Goal: Information Seeking & Learning: Learn about a topic

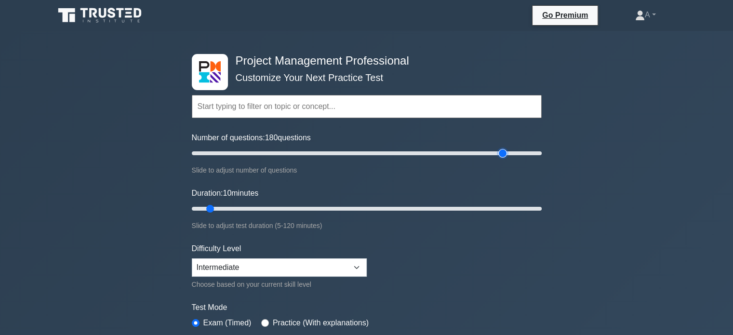
drag, startPoint x: 205, startPoint y: 150, endPoint x: 503, endPoint y: 153, distance: 297.3
type input "180"
click at [503, 153] on input "Number of questions: 180 questions" at bounding box center [367, 153] width 350 height 12
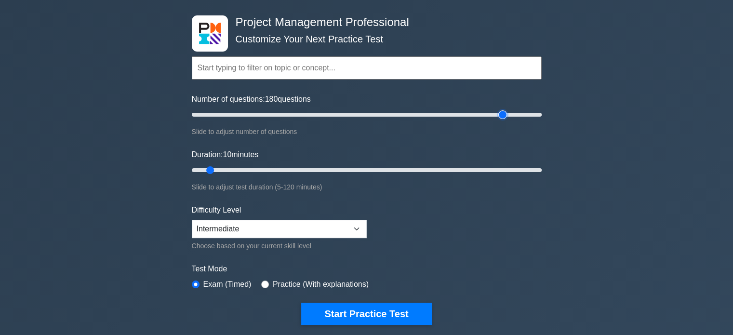
scroll to position [96, 0]
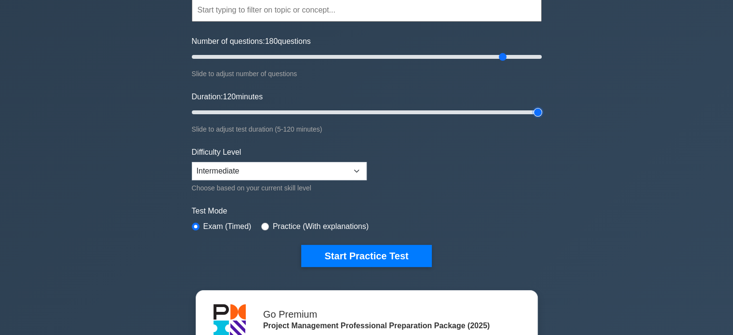
drag, startPoint x: 210, startPoint y: 110, endPoint x: 562, endPoint y: 121, distance: 352.4
type input "120"
click at [542, 118] on input "Duration: 120 minutes" at bounding box center [367, 112] width 350 height 12
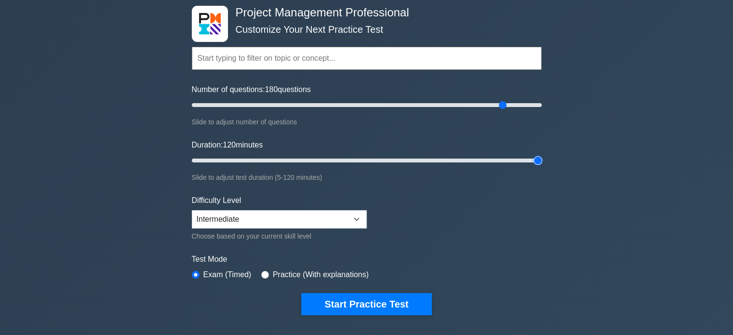
scroll to position [48, 0]
drag, startPoint x: 501, startPoint y: 105, endPoint x: 400, endPoint y: 107, distance: 101.2
type input "120"
click at [400, 107] on input "Number of questions: 120 questions" at bounding box center [367, 105] width 350 height 12
click at [186, 147] on div "Project Management Professional Customize Your Next Practice Test Topics Scope …" at bounding box center [366, 161] width 361 height 356
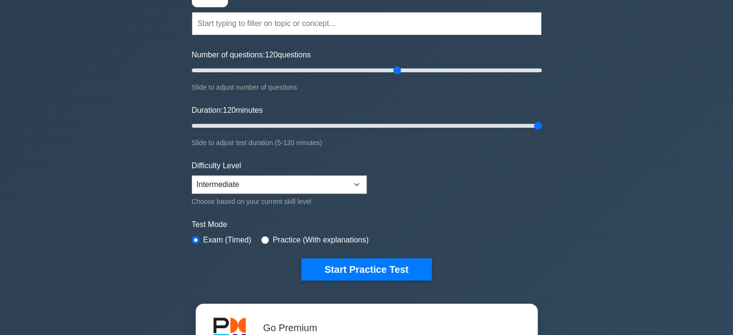
scroll to position [193, 0]
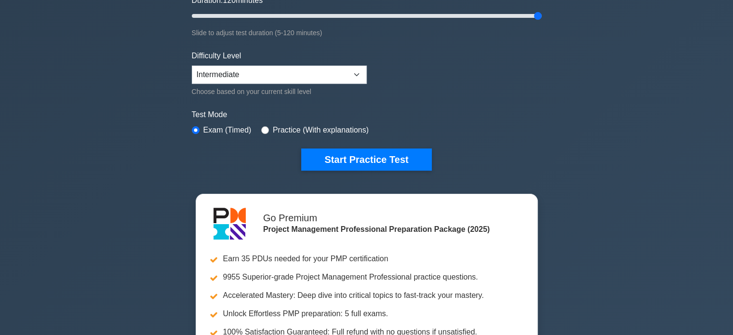
click at [283, 86] on div "Choose based on your current skill level" at bounding box center [279, 92] width 175 height 12
click at [287, 75] on select "Beginner Intermediate Expert" at bounding box center [279, 75] width 175 height 18
click at [138, 91] on div "Project Management Professional Customize Your Next Practice Test Topics Scope …" at bounding box center [366, 141] width 733 height 606
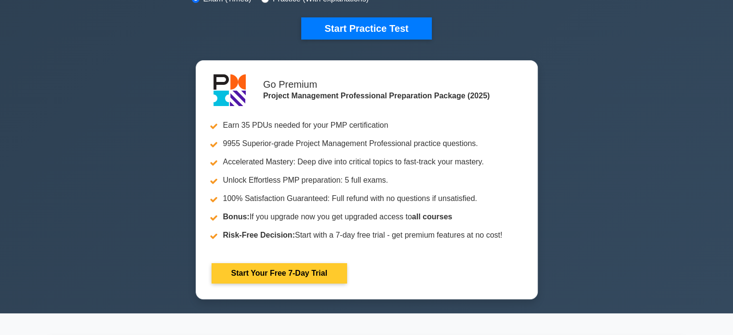
scroll to position [241, 0]
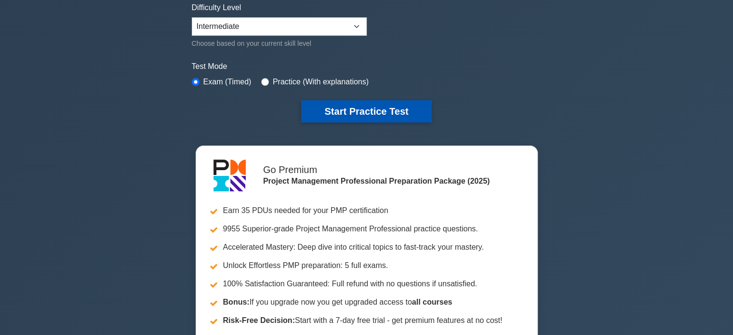
click at [386, 106] on button "Start Practice Test" at bounding box center [366, 111] width 130 height 22
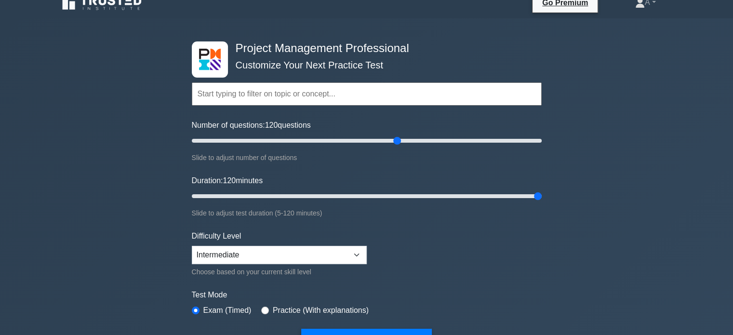
scroll to position [0, 0]
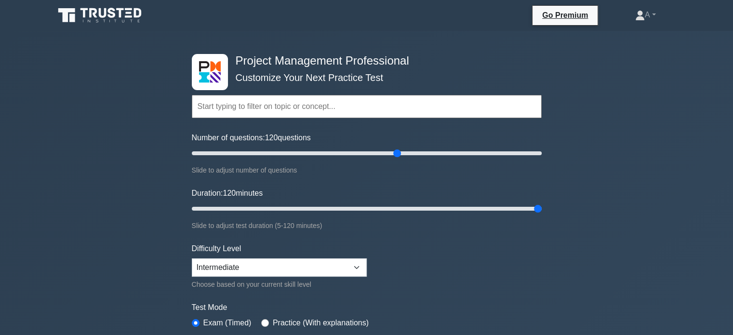
click at [137, 140] on div "Project Management Professional Customize Your Next Practice Test Topics Scope …" at bounding box center [366, 334] width 733 height 606
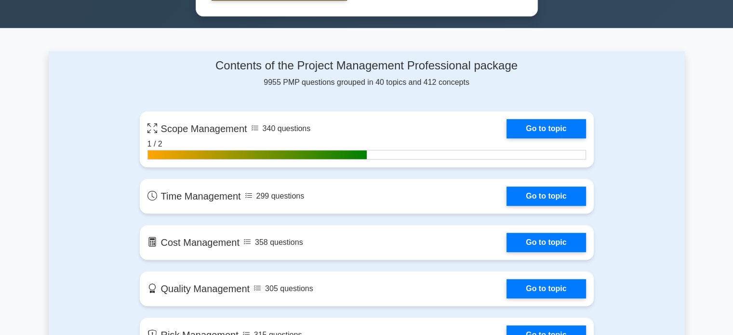
scroll to position [723, 0]
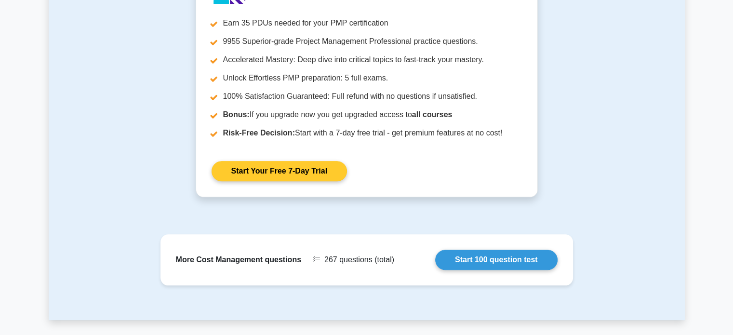
scroll to position [1001, 0]
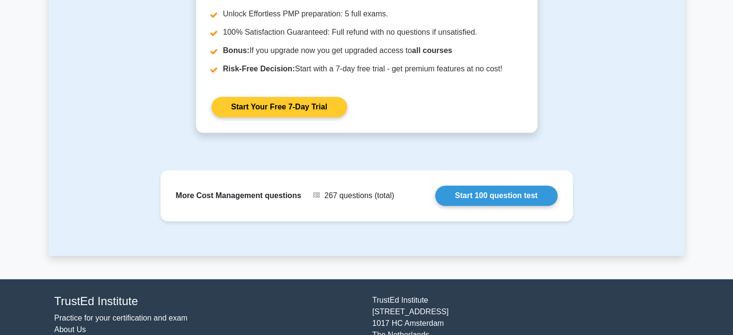
click at [269, 107] on link "Start Your Free 7-Day Trial" at bounding box center [279, 107] width 135 height 20
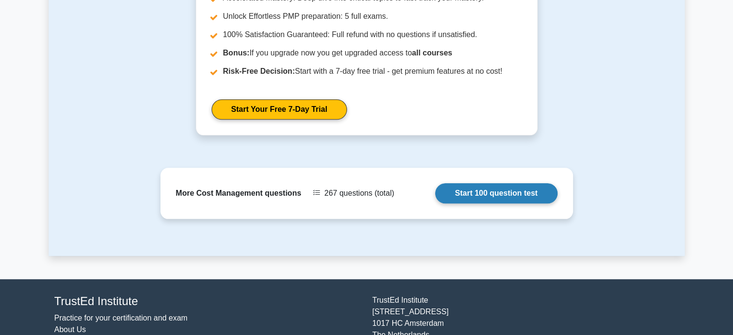
click at [435, 183] on link "Start 100 question test" at bounding box center [496, 193] width 122 height 20
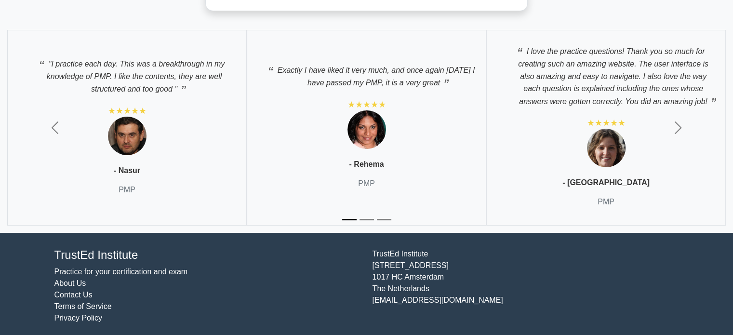
scroll to position [3414, 0]
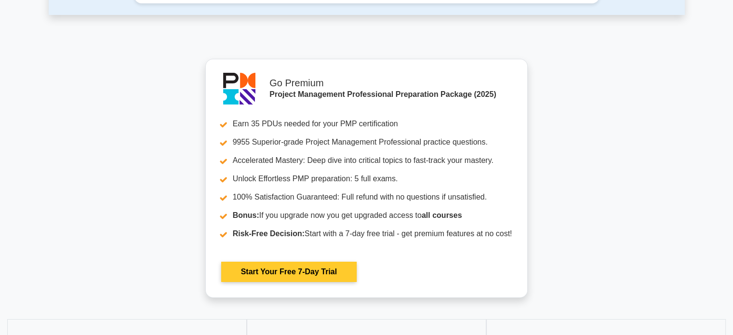
click at [285, 262] on link "Start Your Free 7-Day Trial" at bounding box center [288, 272] width 135 height 20
